Goal: Task Accomplishment & Management: Manage account settings

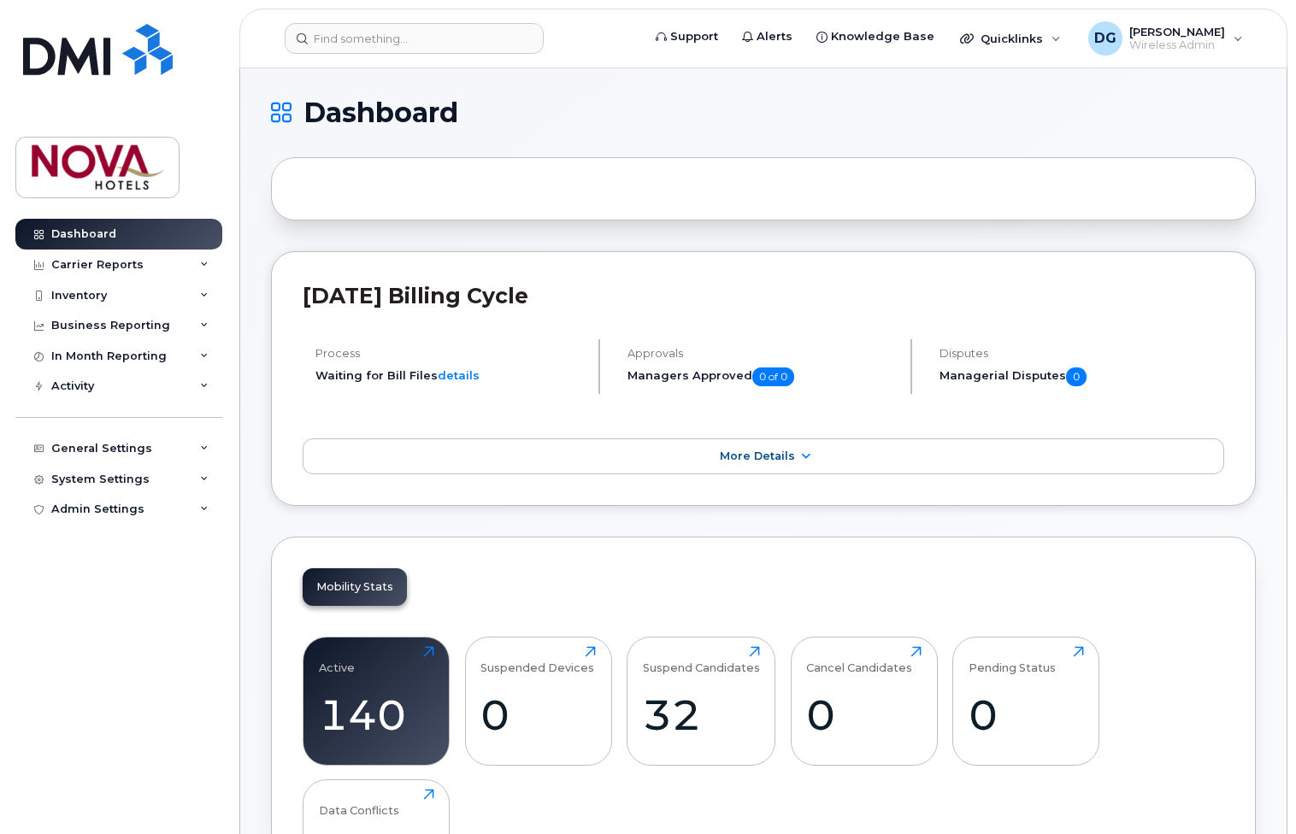
click at [708, 703] on div "32" at bounding box center [701, 715] width 117 height 50
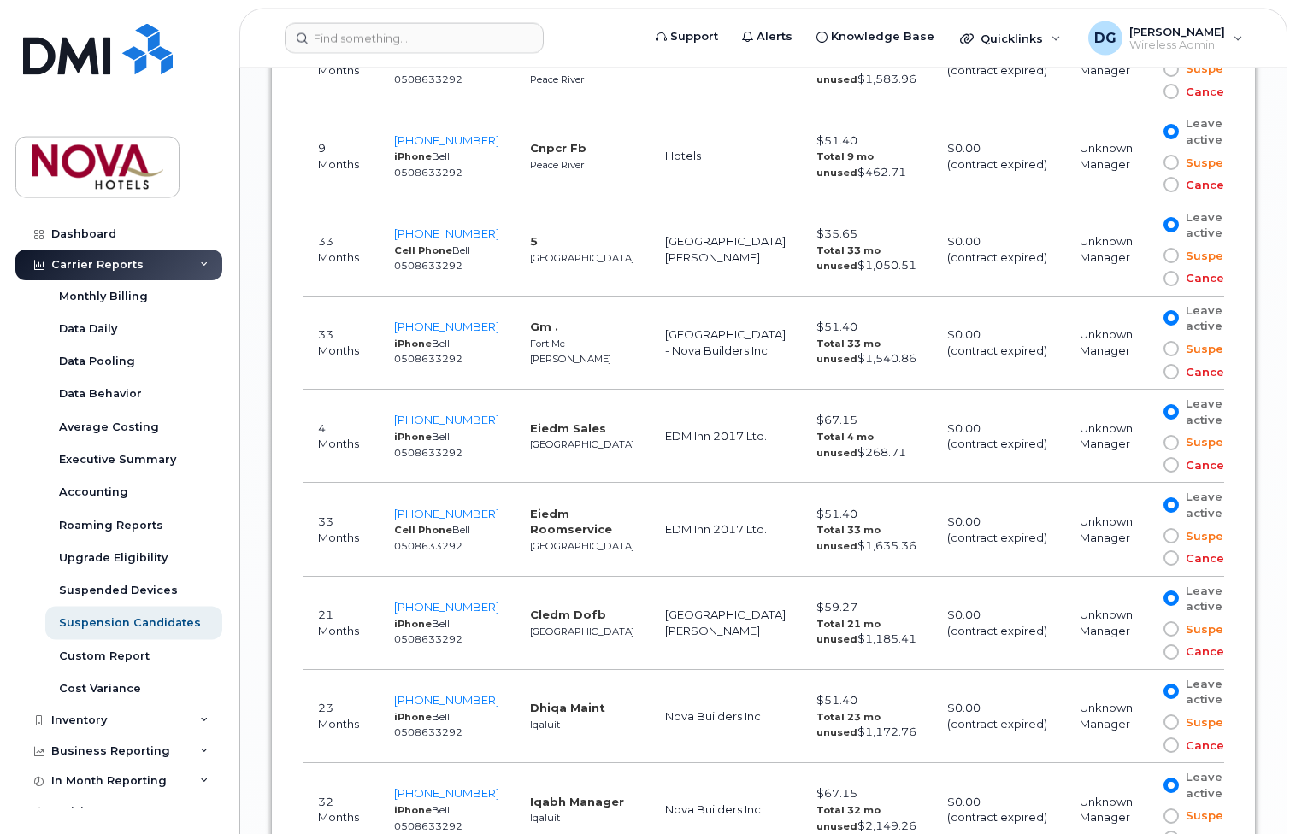
scroll to position [2441, 0]
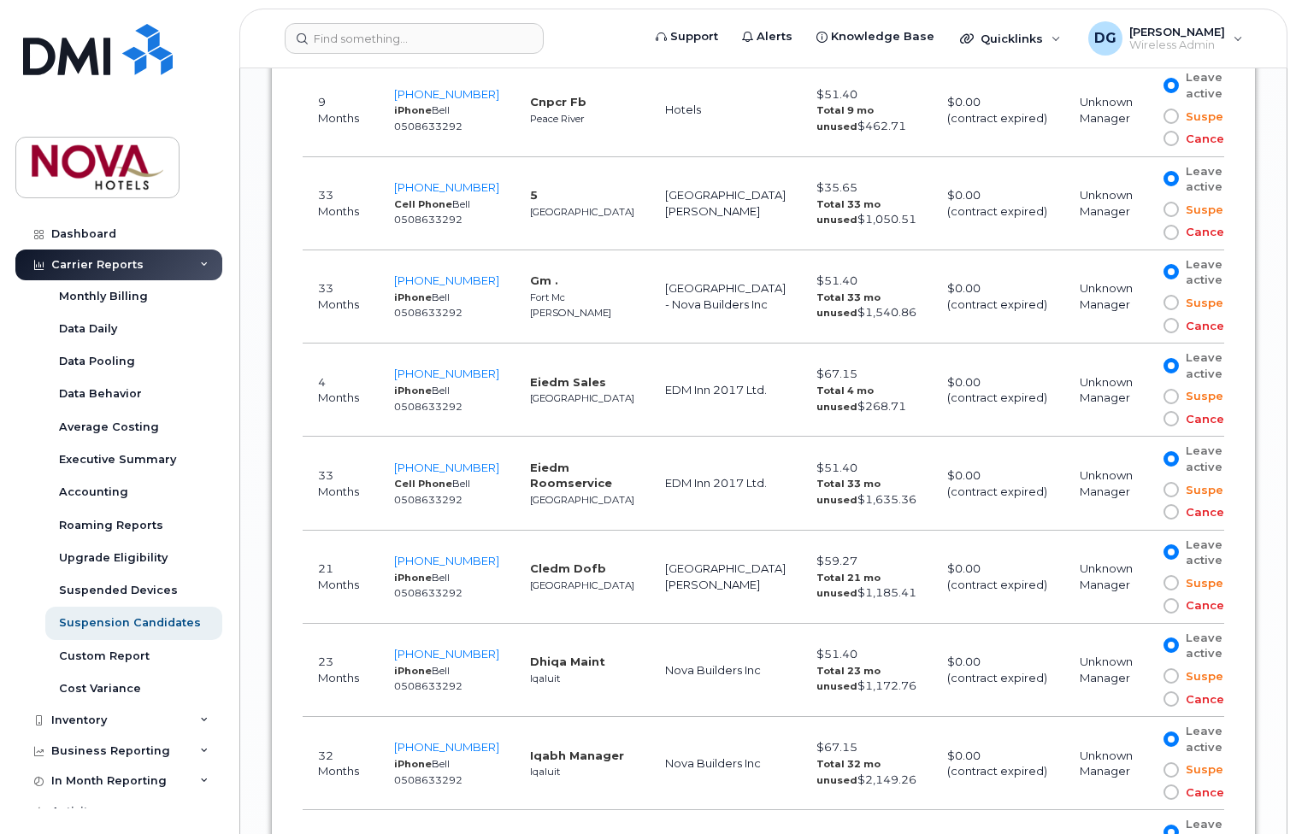
click at [664, 395] on td "EDM Inn 2017 Ltd." at bounding box center [724, 390] width 151 height 93
click at [438, 369] on span "780-901-7656" at bounding box center [446, 374] width 105 height 14
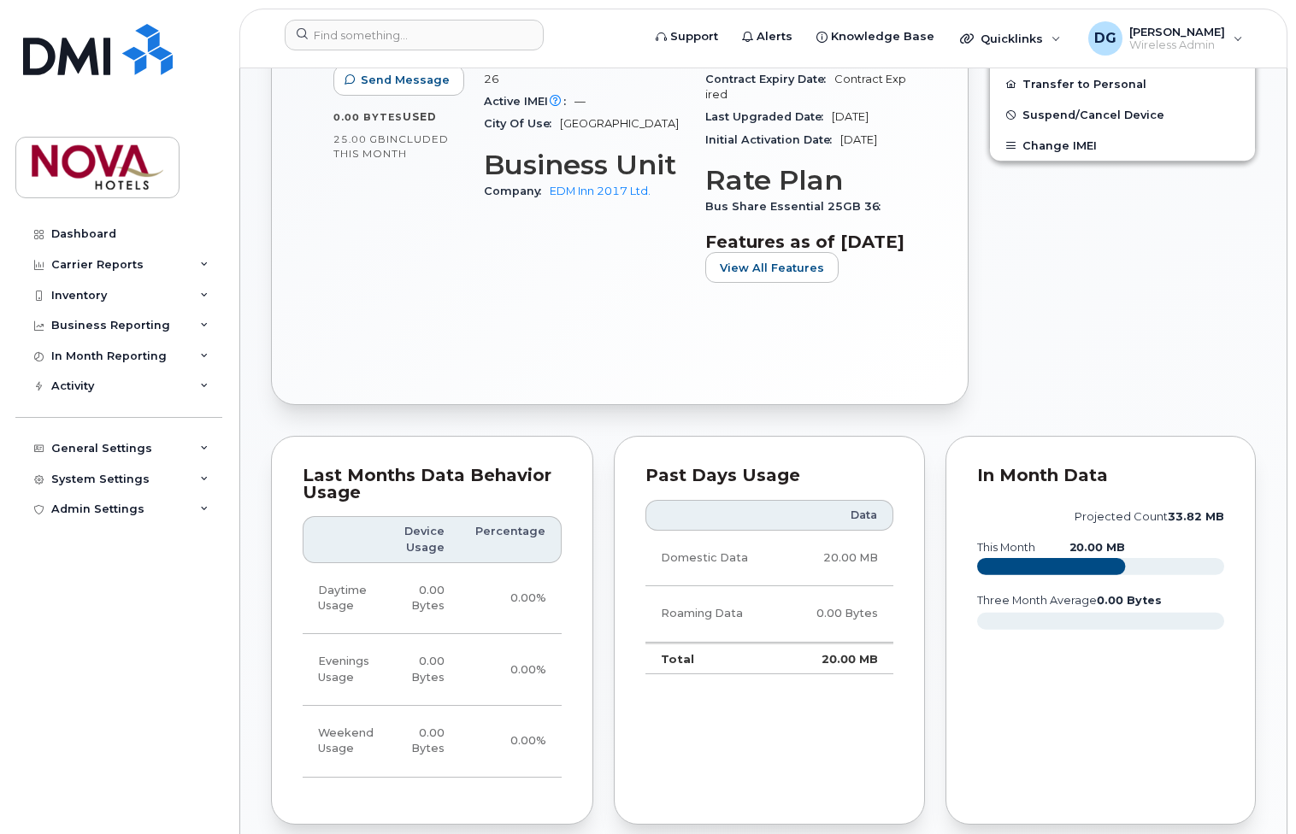
scroll to position [245, 0]
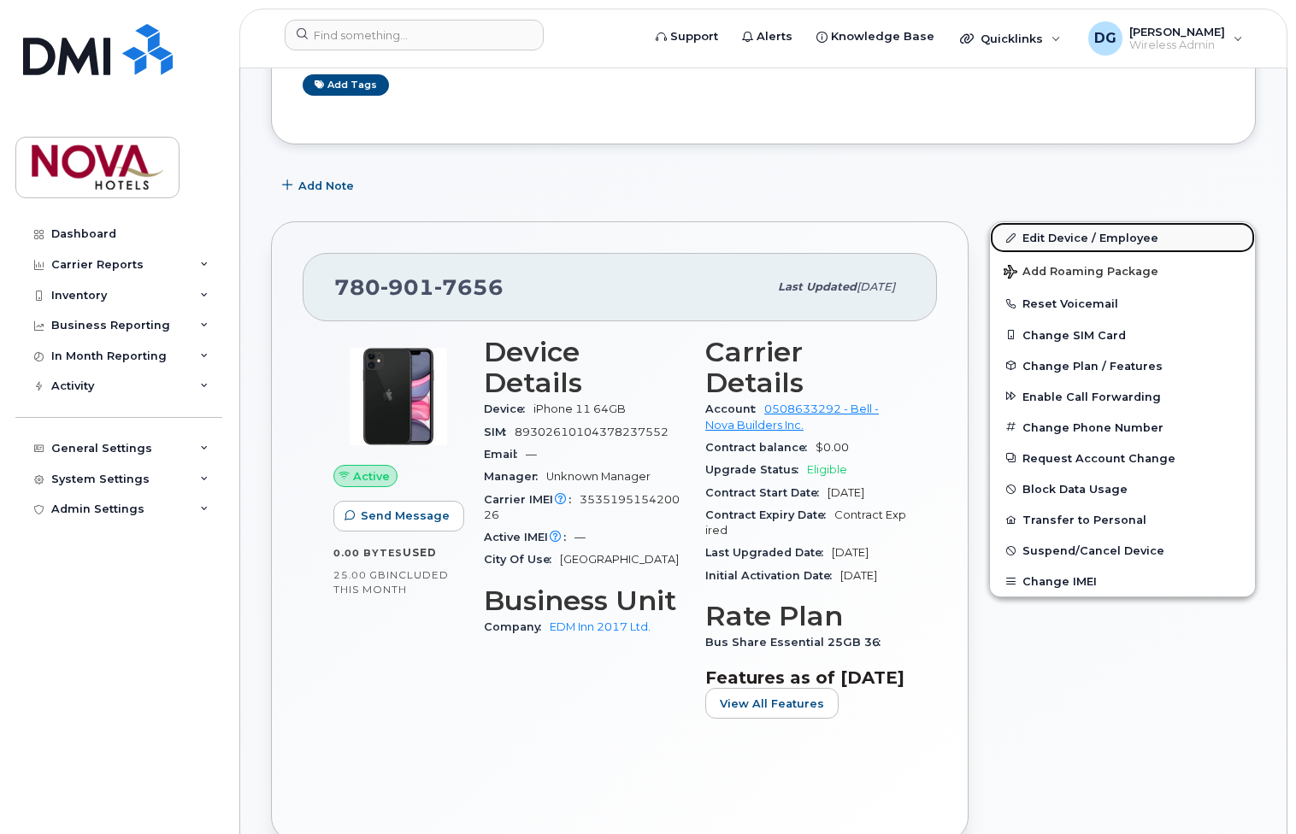
click at [1077, 243] on link "Edit Device / Employee" at bounding box center [1122, 237] width 265 height 31
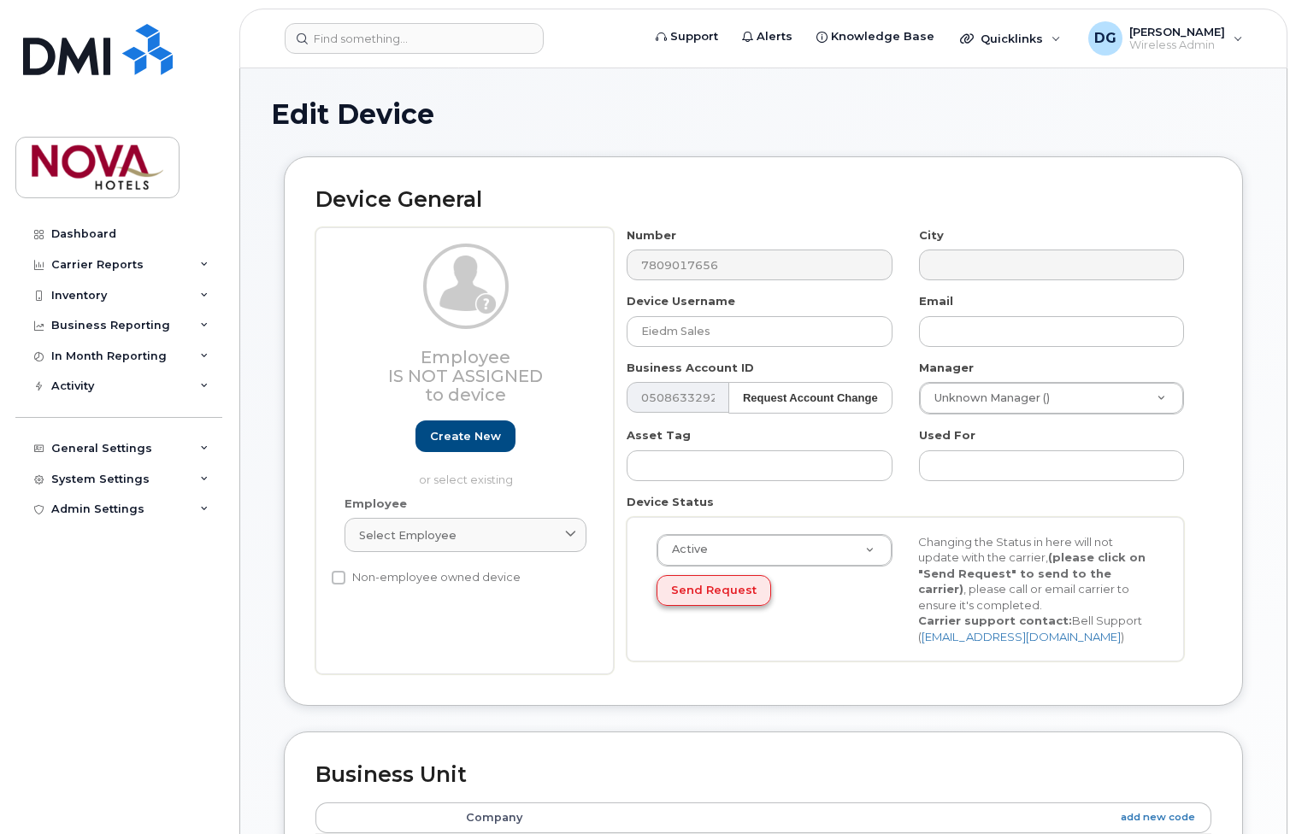
scroll to position [261, 0]
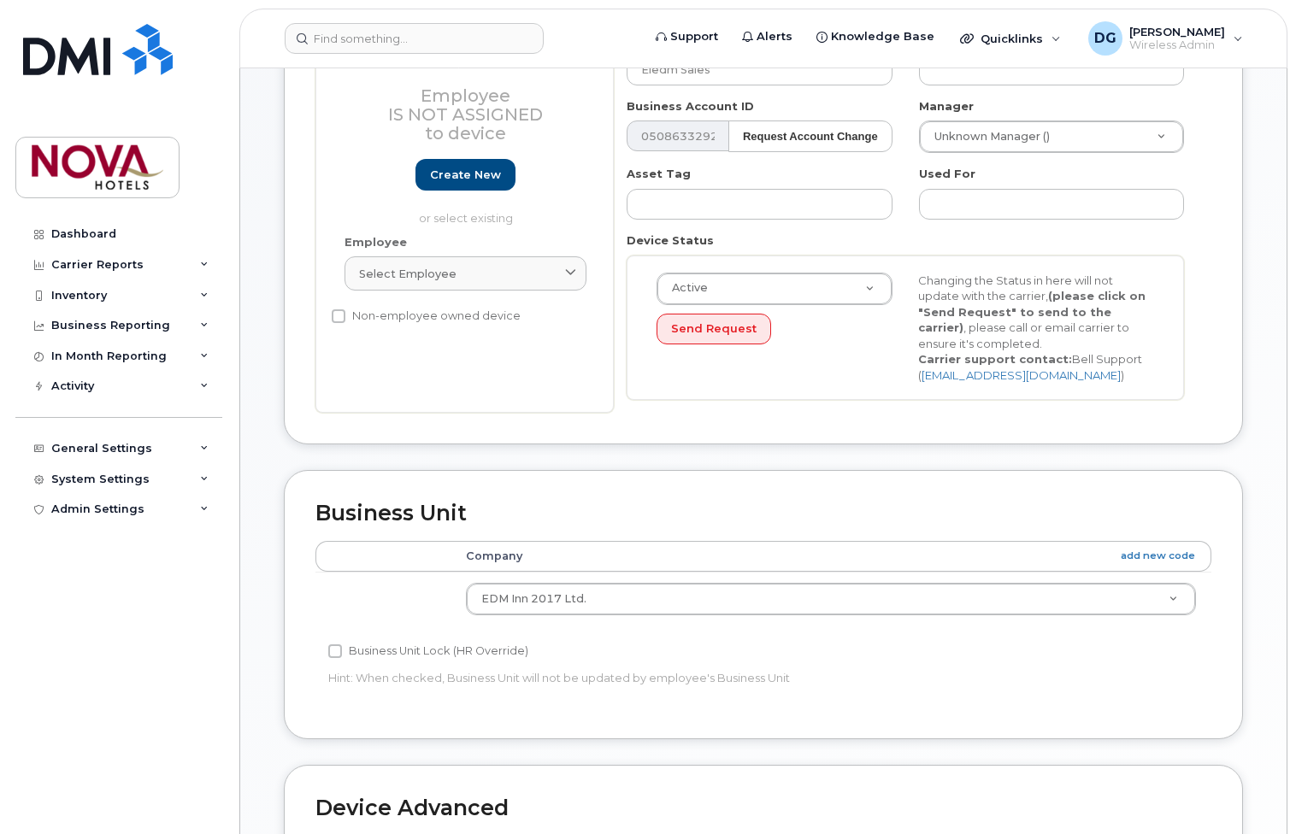
click at [573, 577] on td "EDM Inn 2017 Ltd. 507577 NWT Ltd (Nova Inn Yellowknife) 994552 NWT LTD. Border …" at bounding box center [830, 599] width 761 height 54
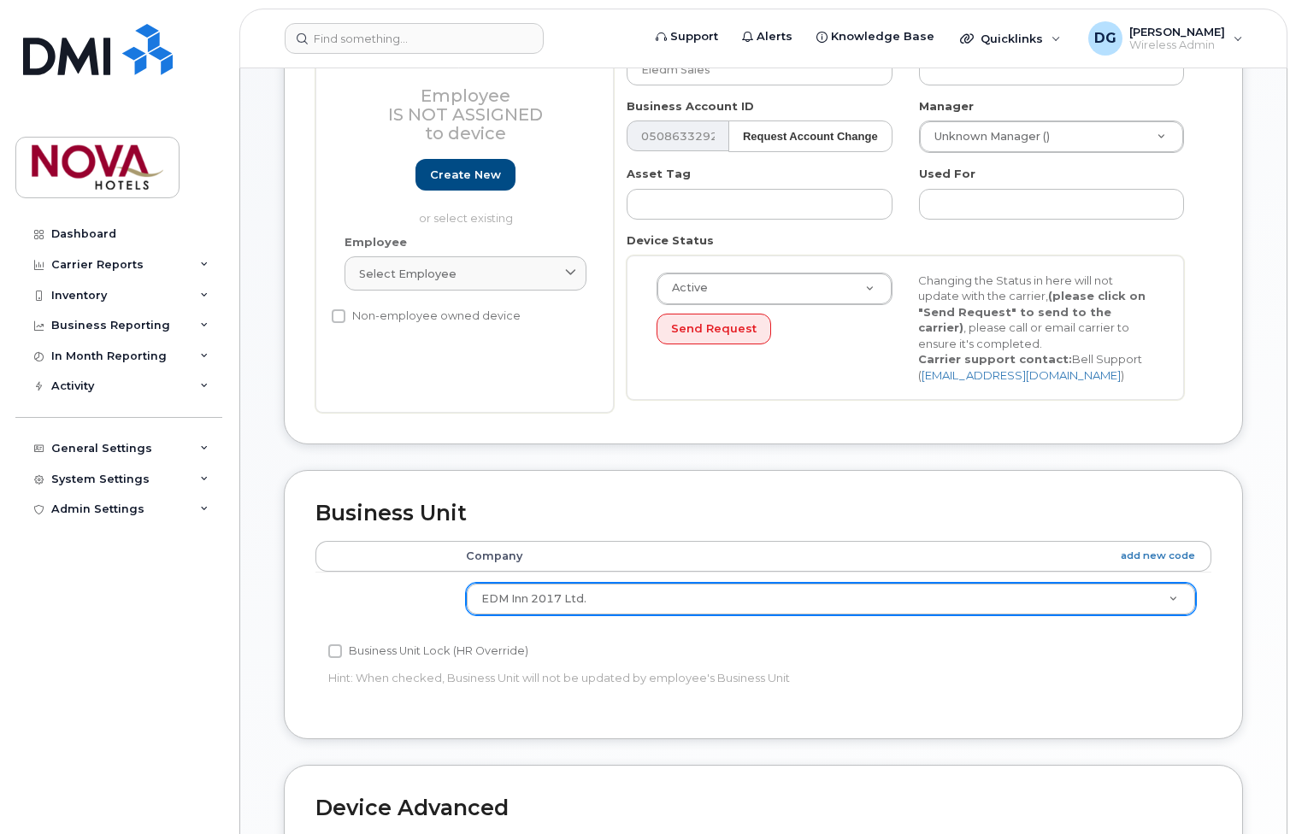
click at [573, 597] on body "Support Alerts Knowledge Base Quicklinks Suspend / Cancel Device Change SIM Car…" at bounding box center [648, 507] width 1296 height 1536
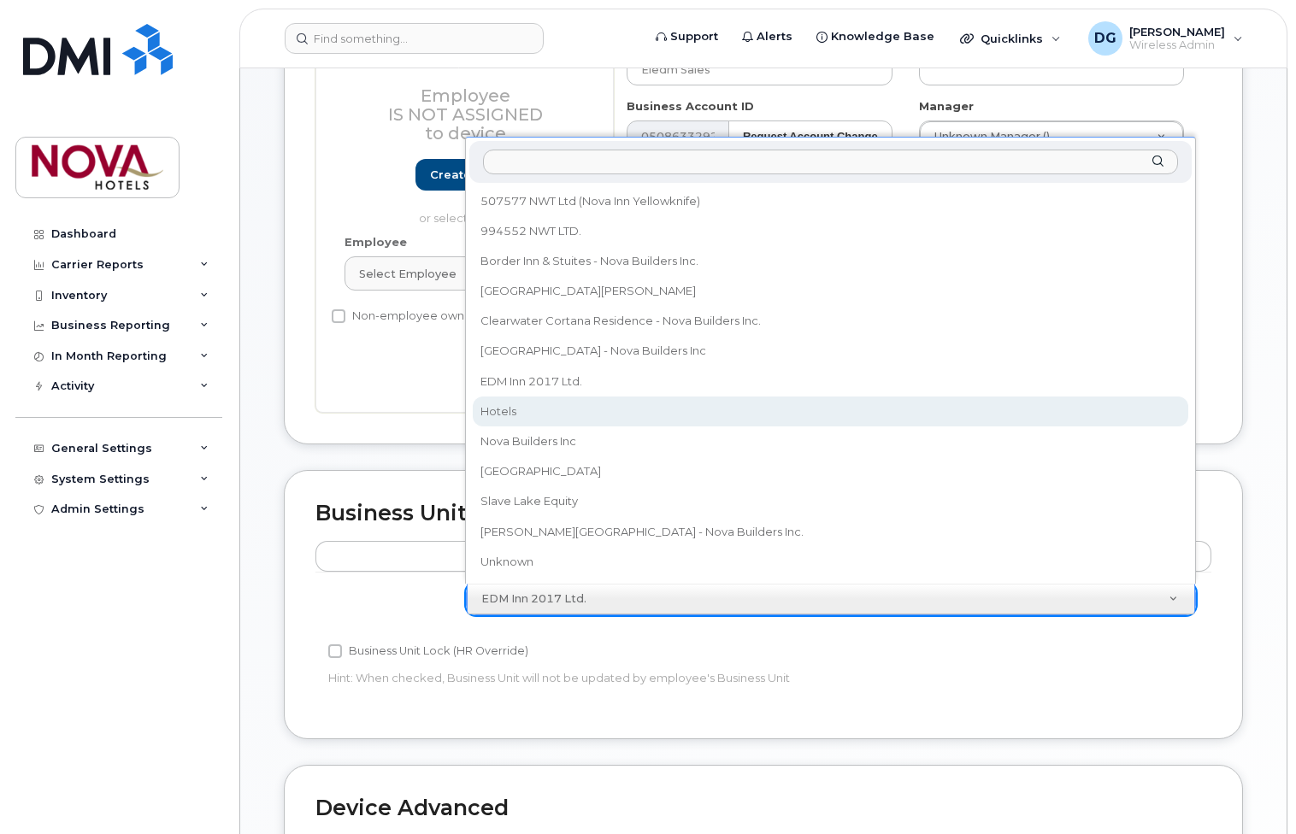
select select "28493740"
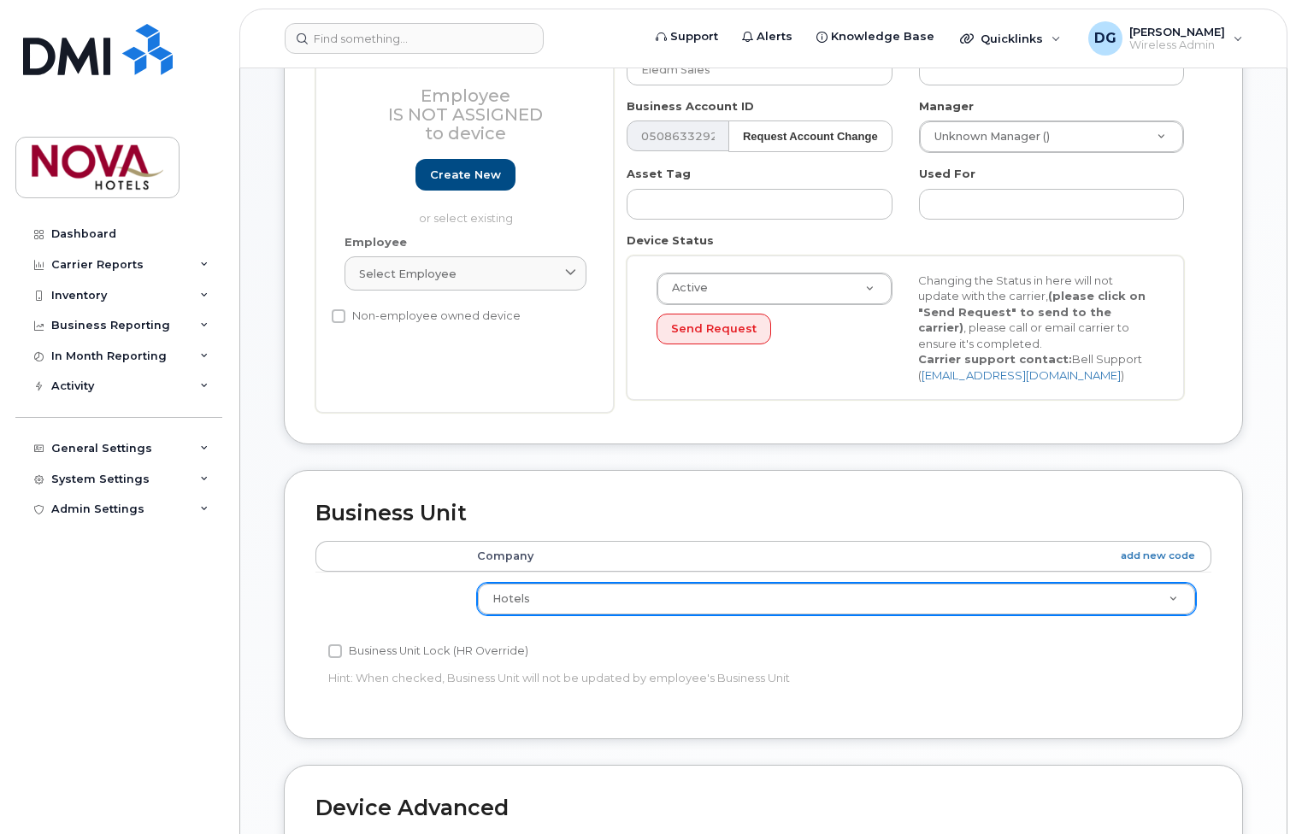
click at [985, 695] on div "Accounting Categories Rules Company add new code Hotels 507577 NWT Ltd (Nova In…" at bounding box center [763, 624] width 896 height 167
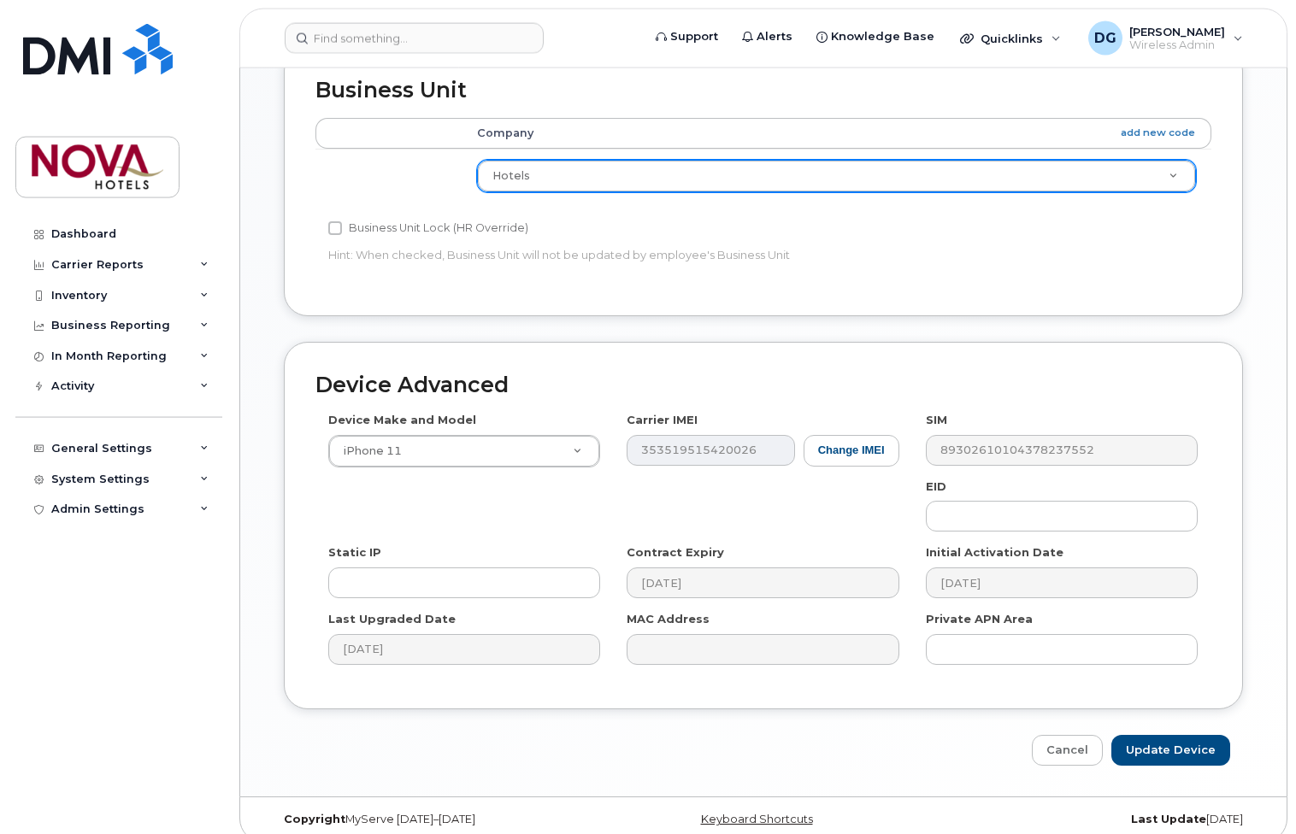
scroll to position [702, 0]
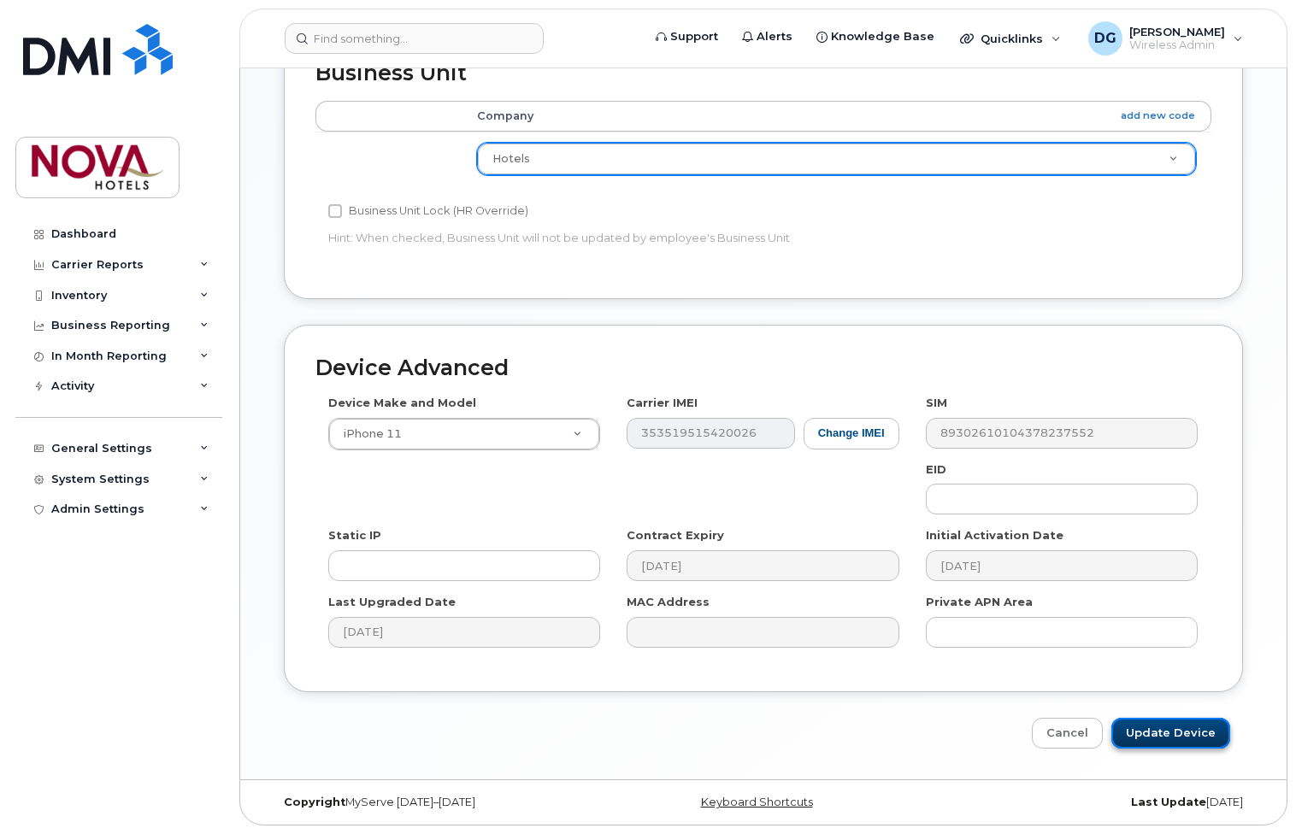
click at [1170, 729] on input "Update Device" at bounding box center [1170, 734] width 119 height 32
type input "Saving..."
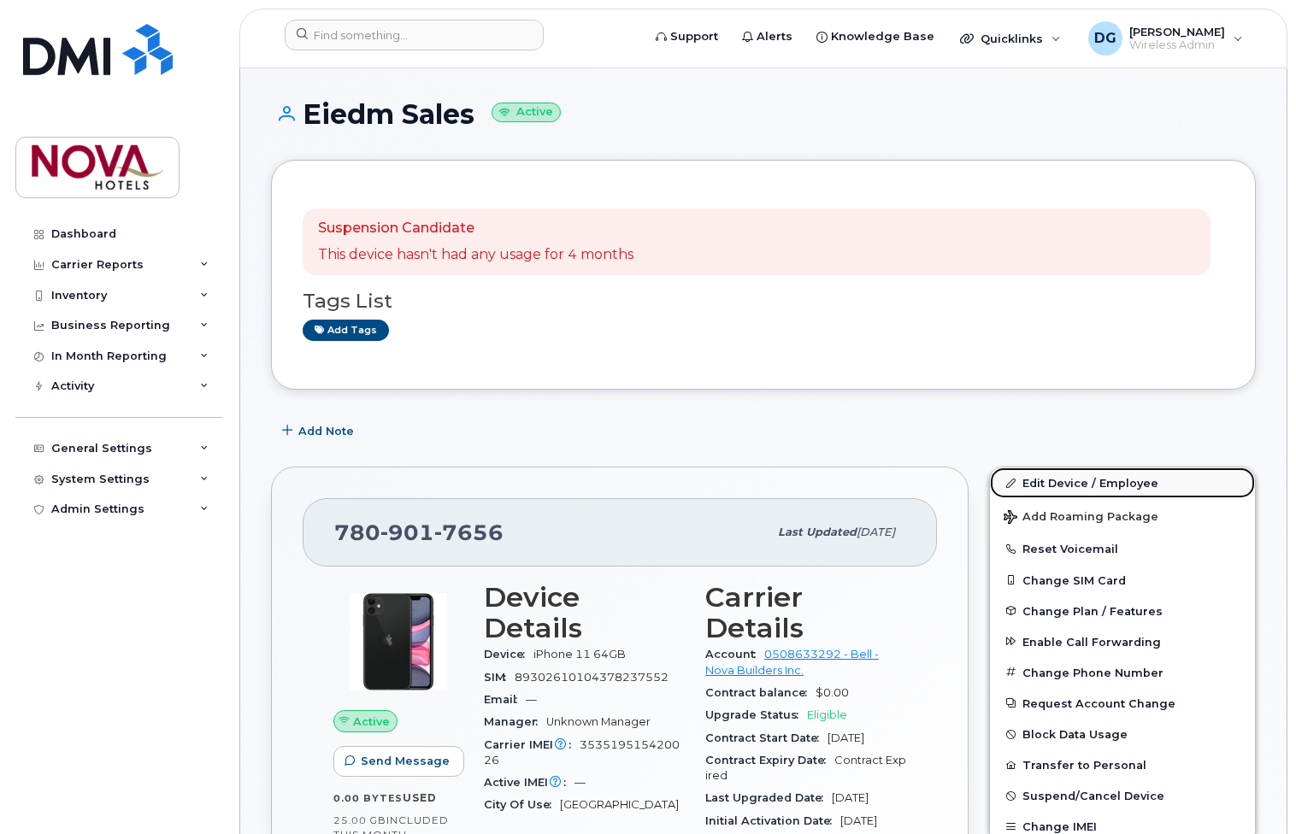
click at [1055, 486] on link "Edit Device / Employee" at bounding box center [1122, 482] width 265 height 31
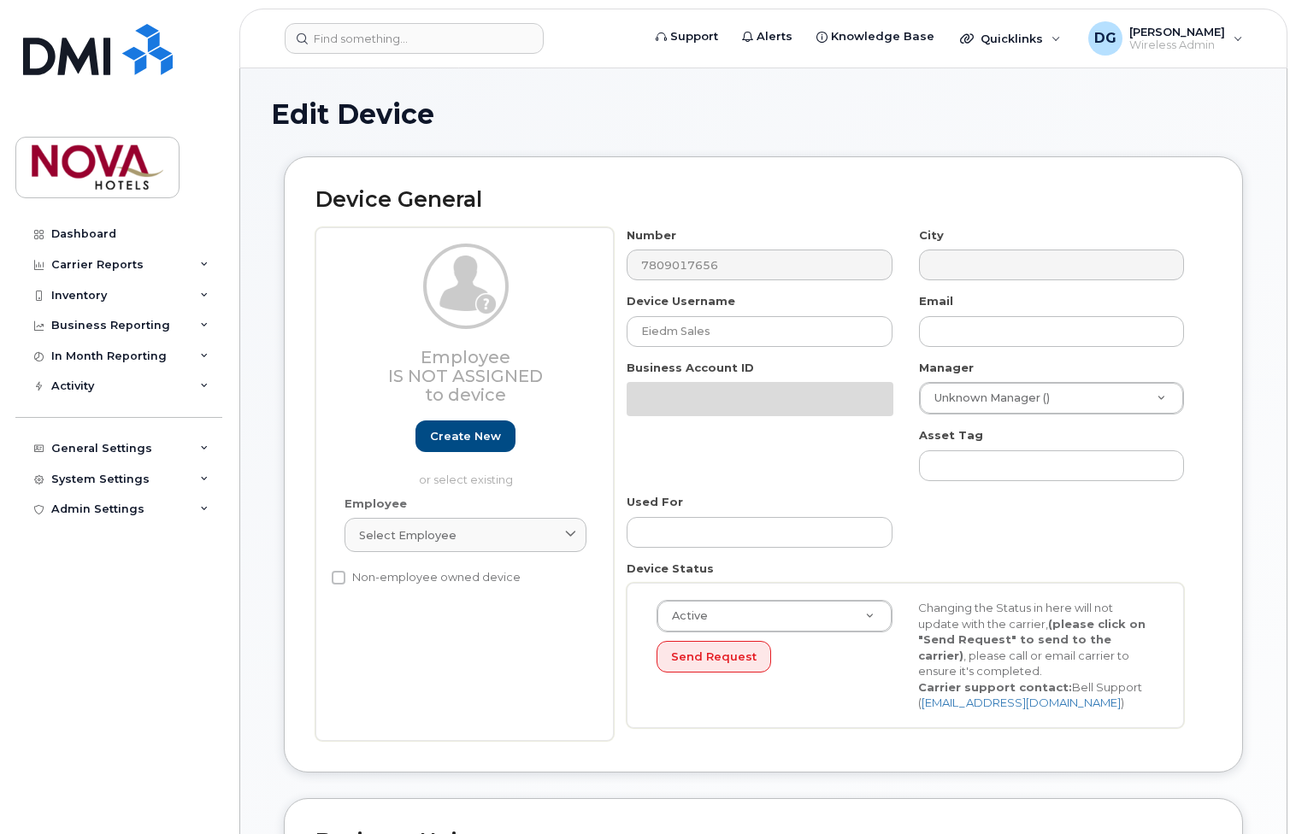
select select "28493740"
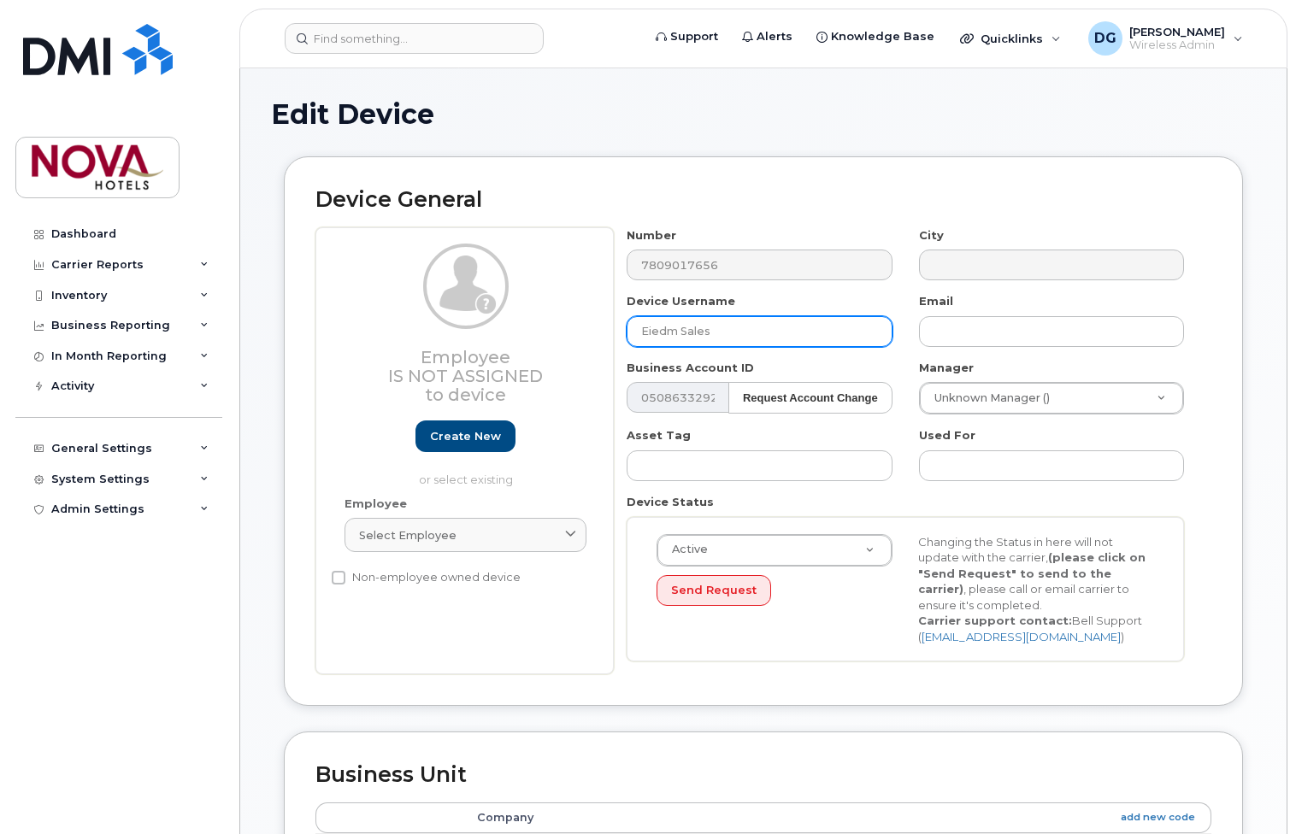
click at [745, 338] on input "Eiedm Sales" at bounding box center [758, 331] width 265 height 31
drag, startPoint x: 745, startPoint y: 338, endPoint x: 573, endPoint y: 326, distance: 173.0
click at [626, 326] on input "Eiedm Sales" at bounding box center [758, 331] width 265 height 31
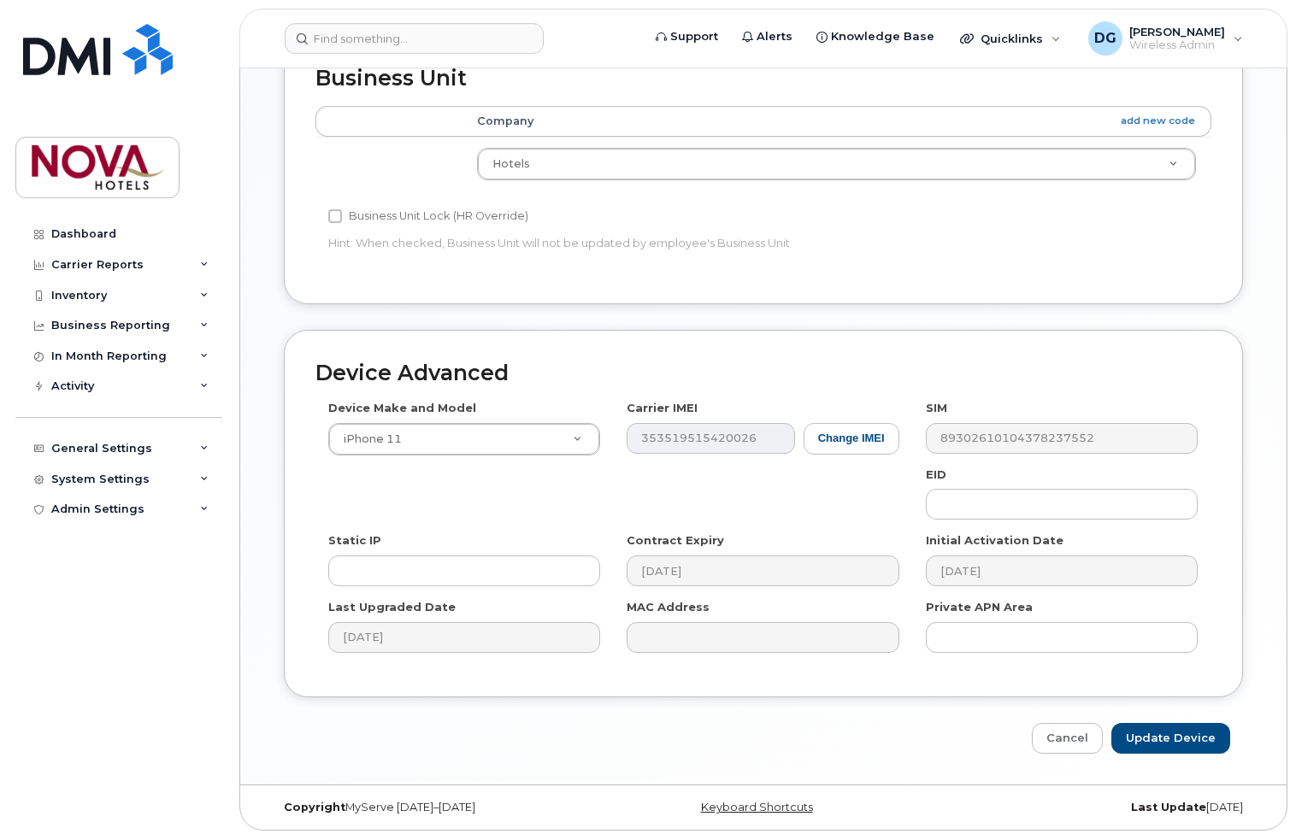
scroll to position [702, 0]
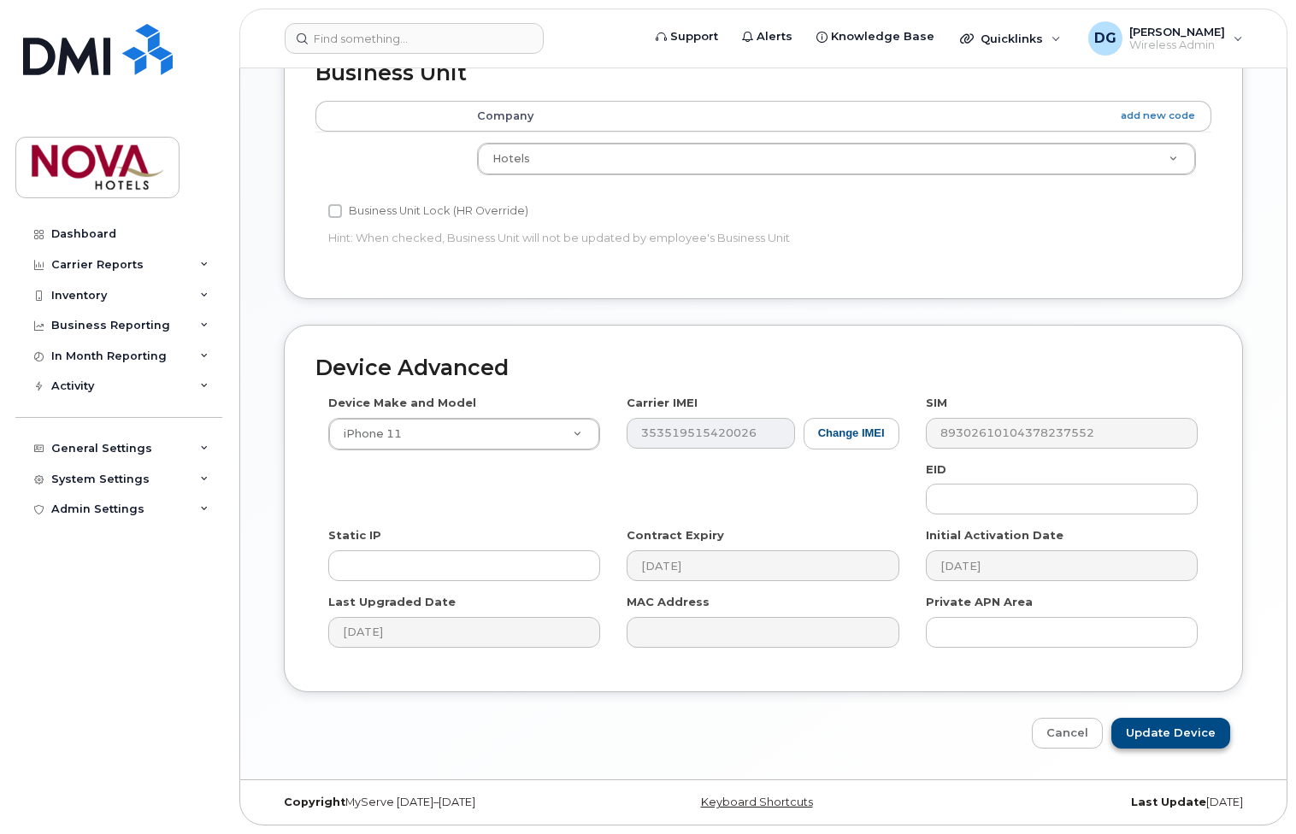
type input "HO P&C"
click at [1161, 721] on input "Update Device" at bounding box center [1170, 734] width 119 height 32
type input "Saving..."
